Goal: Task Accomplishment & Management: Use online tool/utility

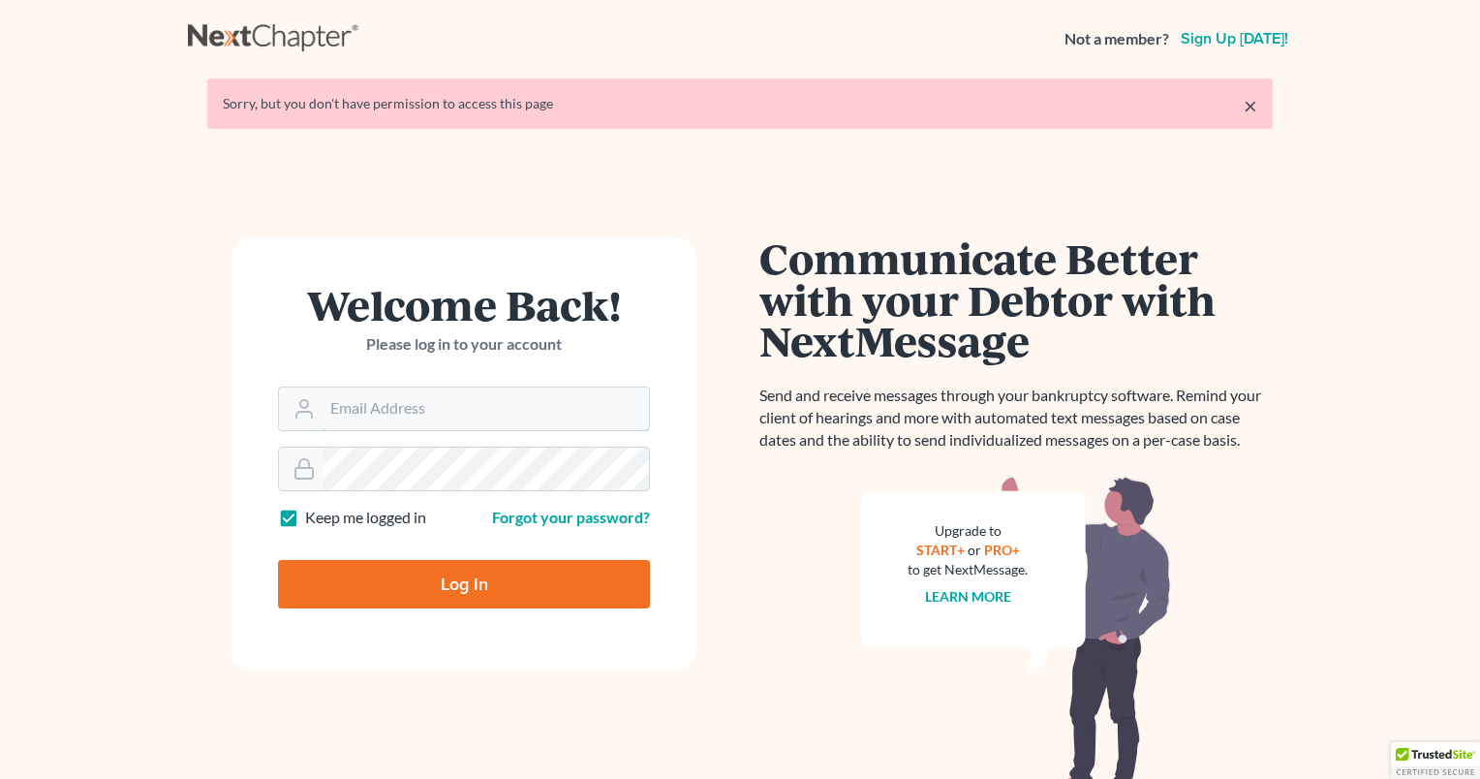
type input "[PERSON_NAME][EMAIL_ADDRESS][DOMAIN_NAME]"
click at [450, 580] on input "Log In" at bounding box center [464, 584] width 372 height 48
type input "Thinking..."
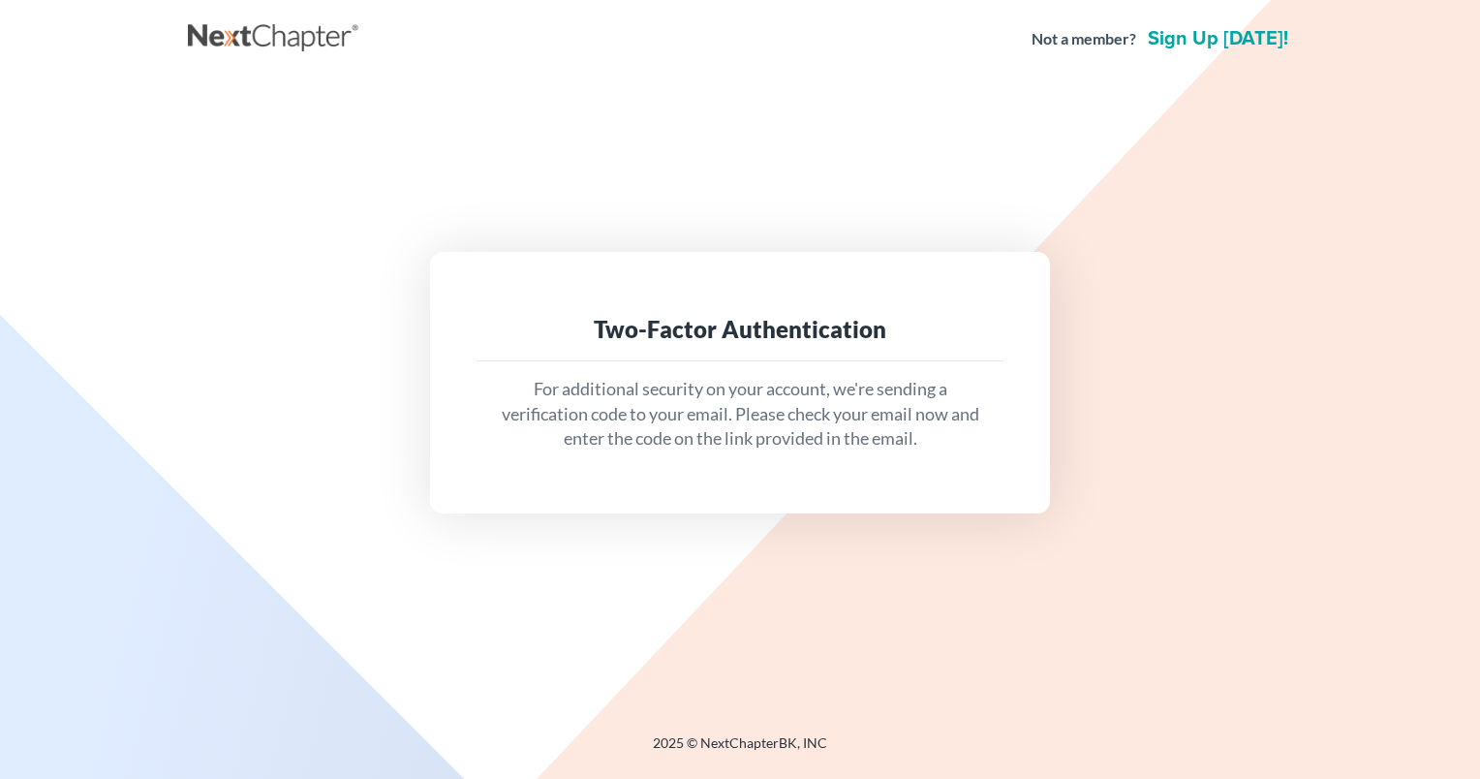
click at [821, 419] on p "For additional security on your account, we're sending a verification code to y…" at bounding box center [740, 414] width 496 height 75
click at [994, 217] on div "Two-Factor Authentication For additional security on your account, we're sendin…" at bounding box center [740, 382] width 1104 height 608
click at [899, 395] on p "For additional security on your account, we're sending a verification code to y…" at bounding box center [740, 414] width 496 height 75
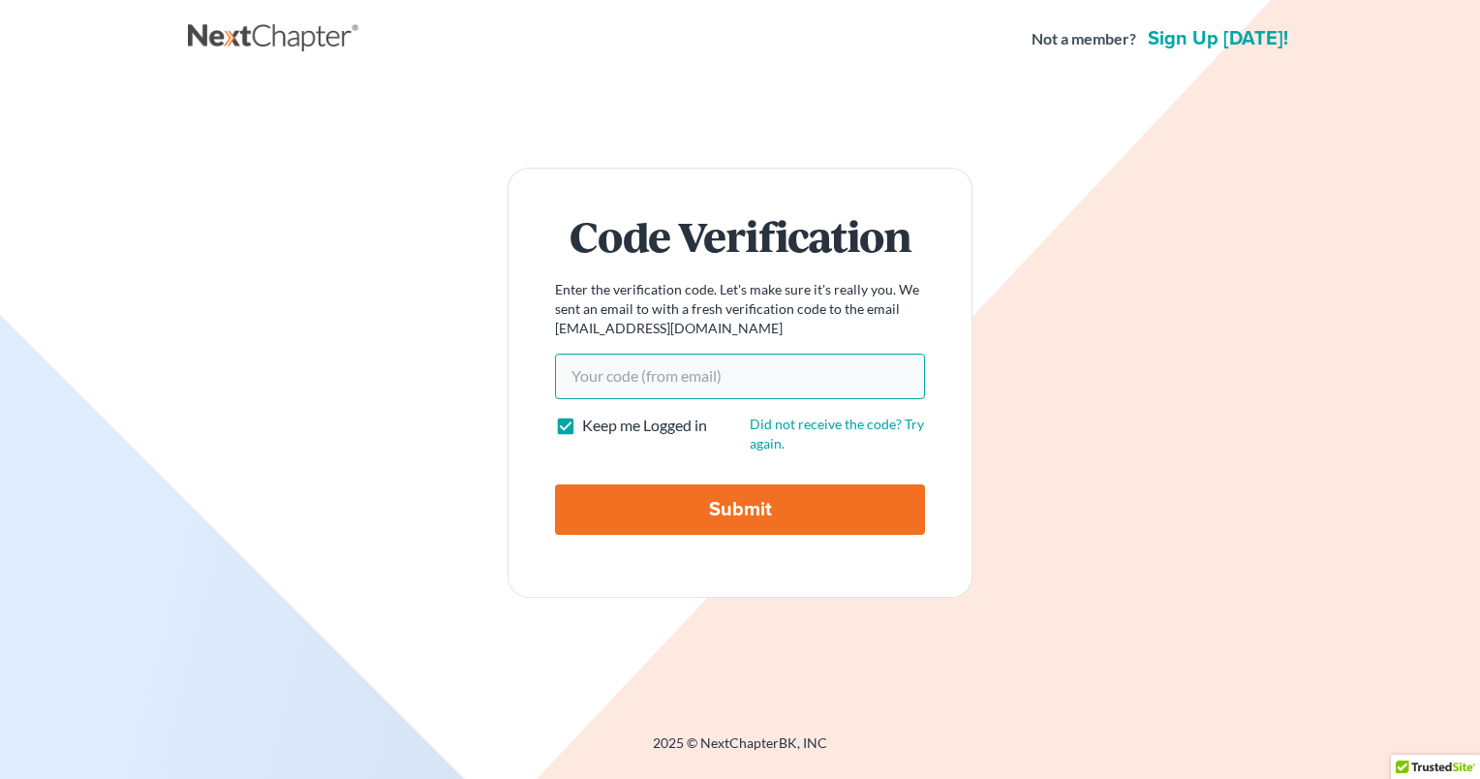
click at [699, 370] on input "Your code(from email)" at bounding box center [740, 376] width 370 height 45
paste input "f41492"
type input "f41492"
click at [764, 501] on input "Submit" at bounding box center [740, 509] width 370 height 50
type input "Thinking..."
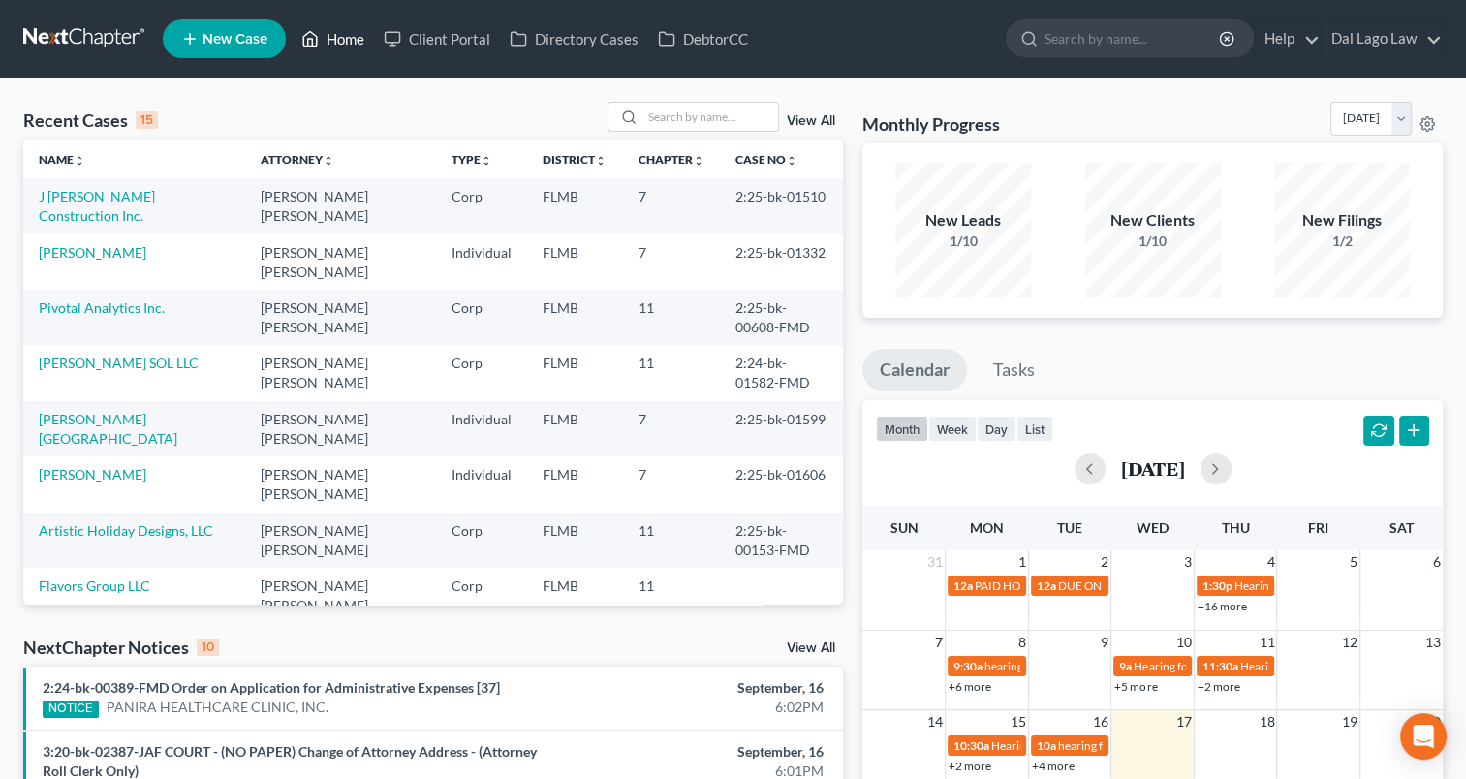
click at [341, 39] on link "Home" at bounding box center [333, 38] width 82 height 35
click at [1070, 36] on input "search" at bounding box center [1132, 38] width 177 height 36
type input "flavors"
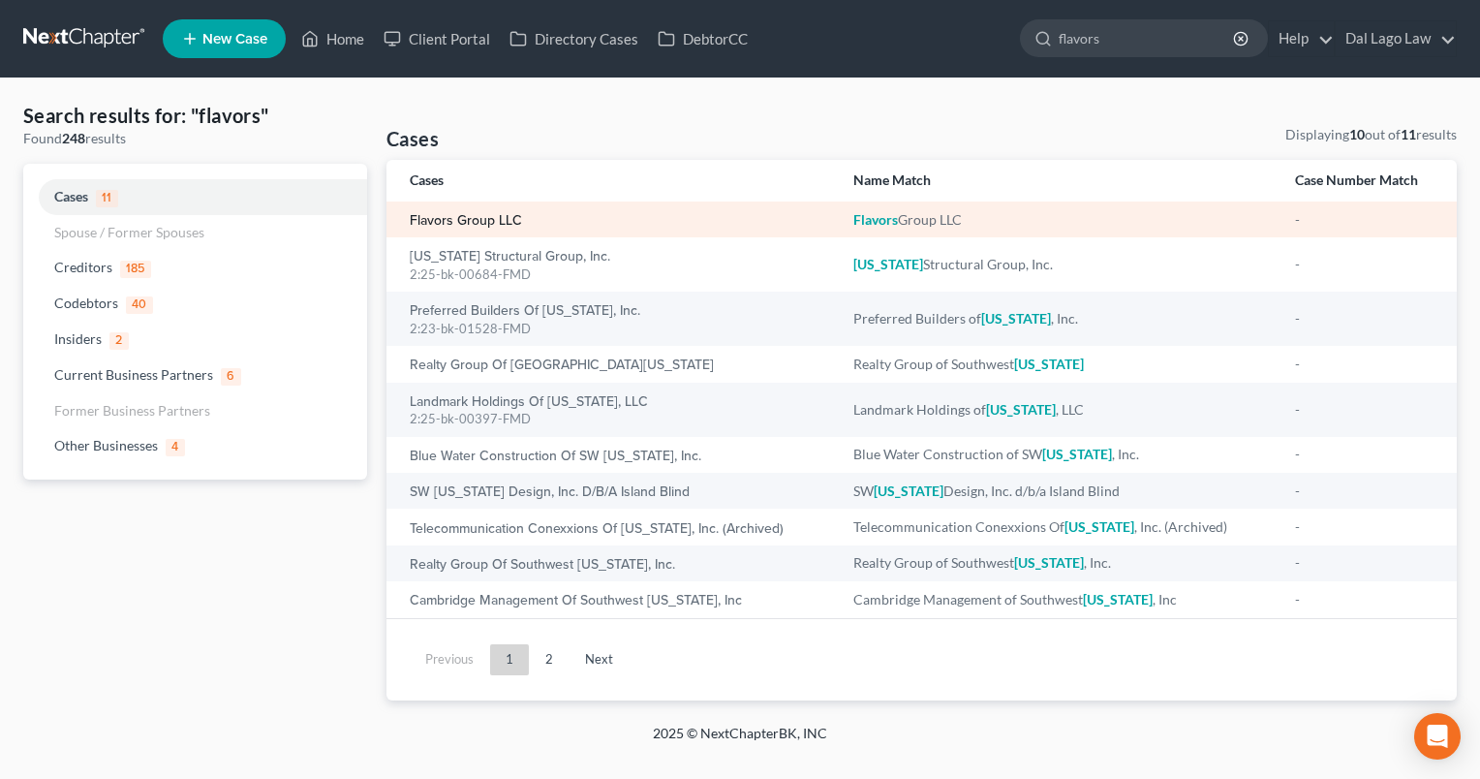
click at [442, 216] on link "Flavors Group LLC" at bounding box center [466, 221] width 112 height 14
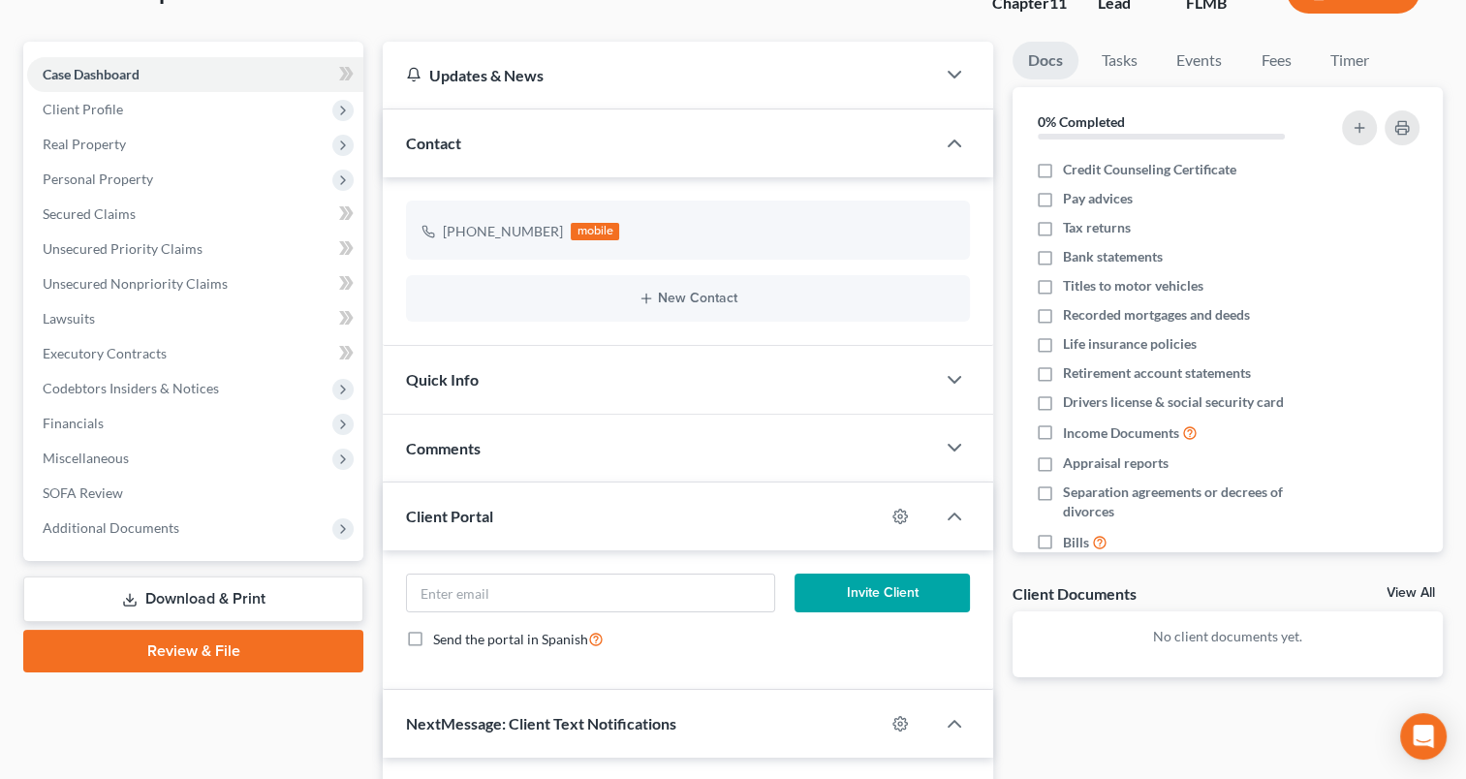
scroll to position [194, 0]
